Goal: Navigation & Orientation: Find specific page/section

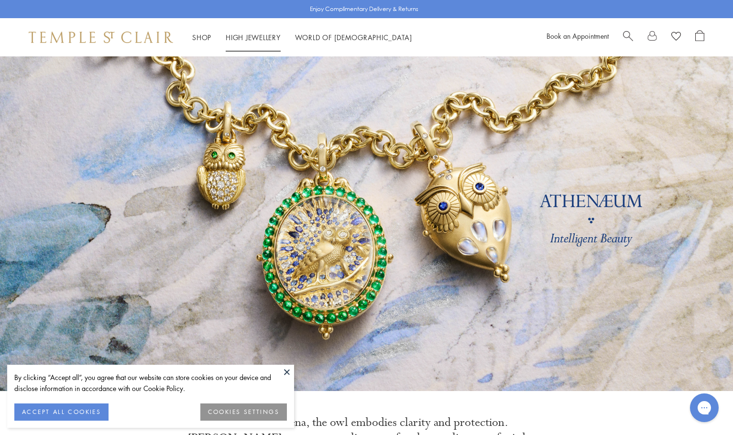
click at [244, 33] on link "High Jewellery High Jewellery" at bounding box center [253, 37] width 55 height 10
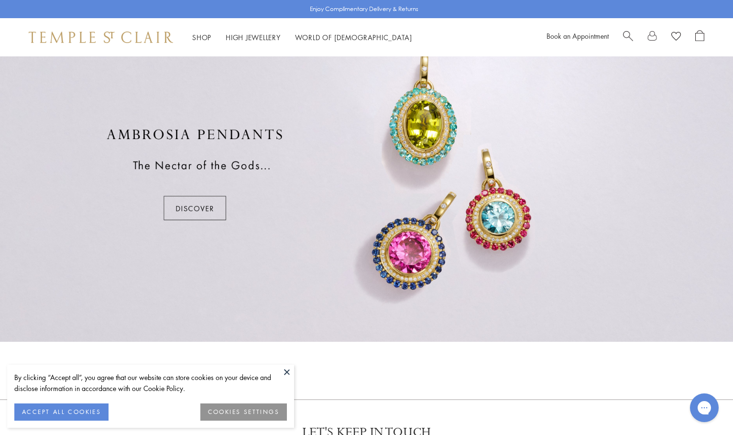
scroll to position [1047, 0]
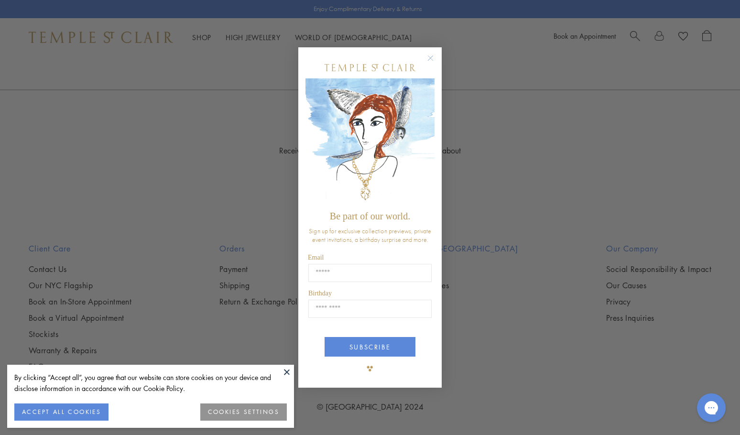
click at [68, 286] on div "Close dialog Be part of our world. Sign up for exclusive collection previews, p…" at bounding box center [370, 217] width 740 height 435
click at [172, 275] on div "Close dialog Be part of our world. Sign up for exclusive collection previews, p…" at bounding box center [370, 217] width 740 height 435
click at [429, 57] on circle "Close dialog" at bounding box center [430, 58] width 11 height 11
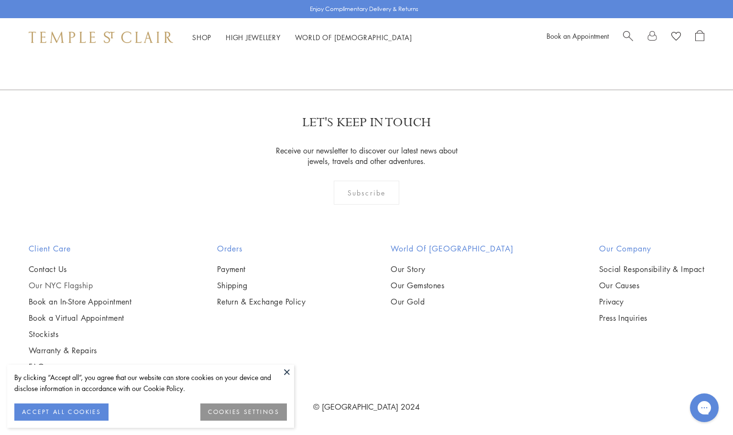
click at [74, 283] on link "Our NYC Flagship" at bounding box center [80, 285] width 103 height 11
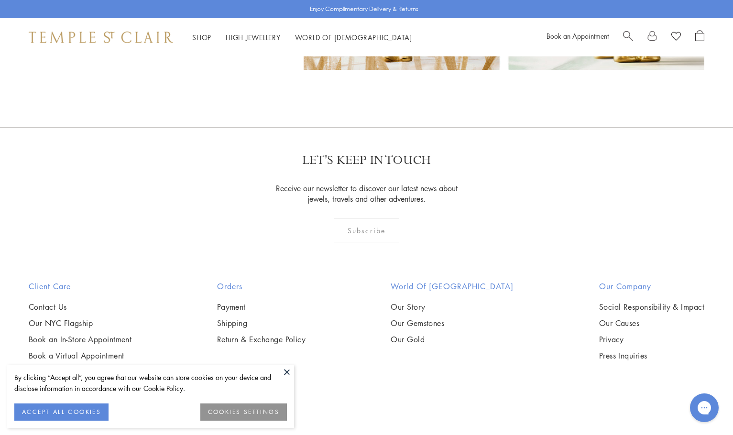
scroll to position [6461, 0]
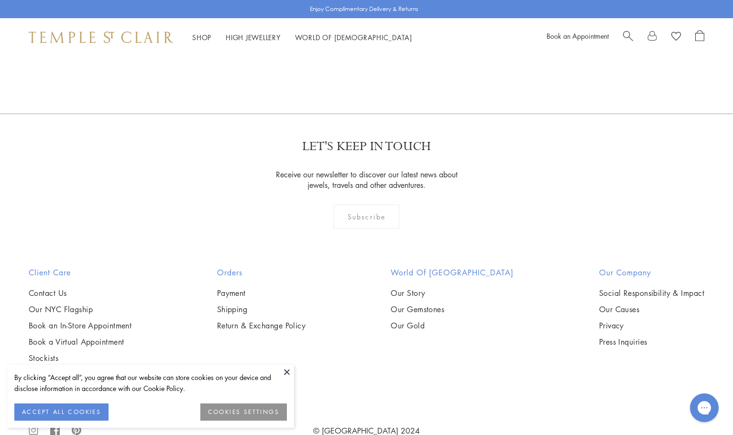
click at [433, 307] on div "World of Temple St Clair Our Story Our Gemstones Our Gold" at bounding box center [451, 331] width 161 height 129
click at [432, 320] on link "Our Gold" at bounding box center [451, 325] width 123 height 11
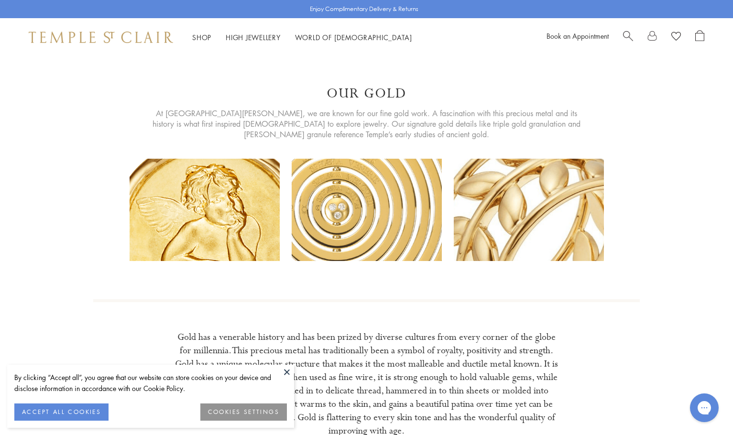
click at [287, 374] on button at bounding box center [287, 372] width 14 height 14
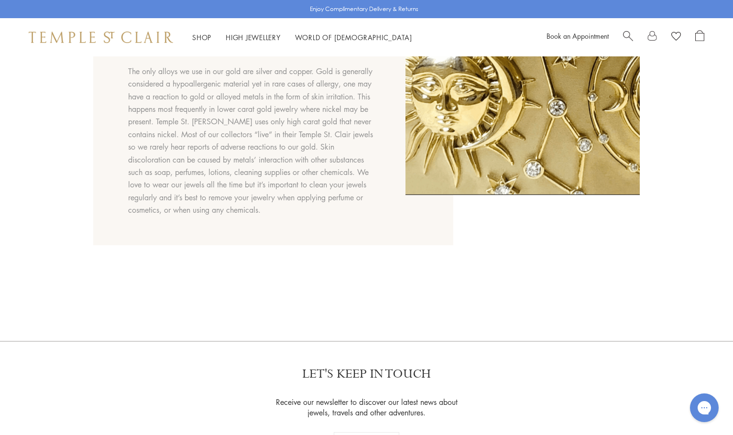
scroll to position [1002, 0]
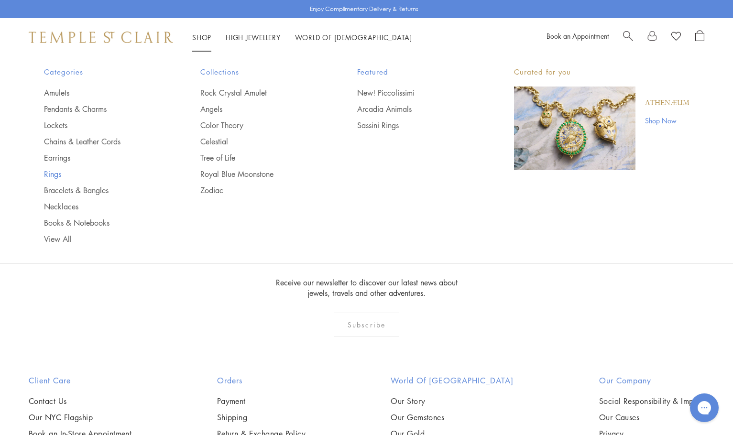
click at [52, 169] on link "Rings" at bounding box center [103, 174] width 119 height 11
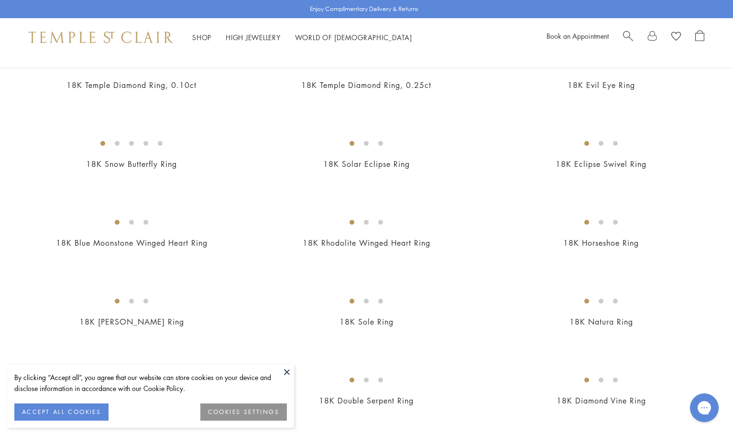
scroll to position [596, 0]
